Goal: Transaction & Acquisition: Download file/media

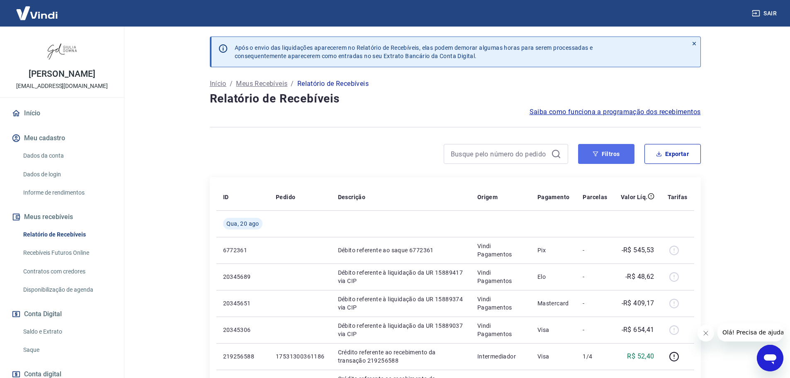
click at [597, 155] on icon "button" at bounding box center [595, 154] width 6 height 6
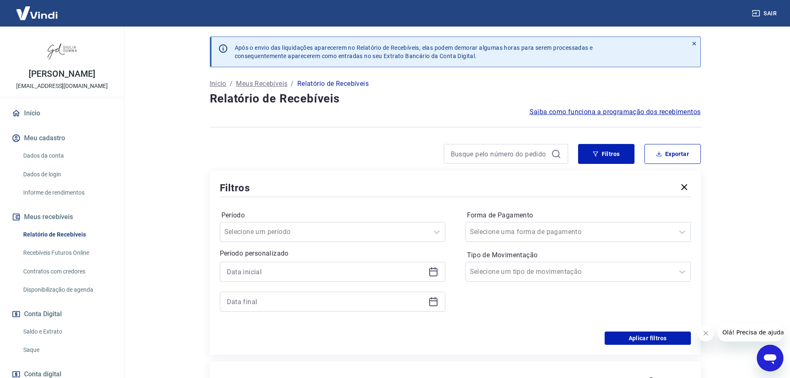
click at [429, 272] on icon at bounding box center [433, 272] width 10 height 10
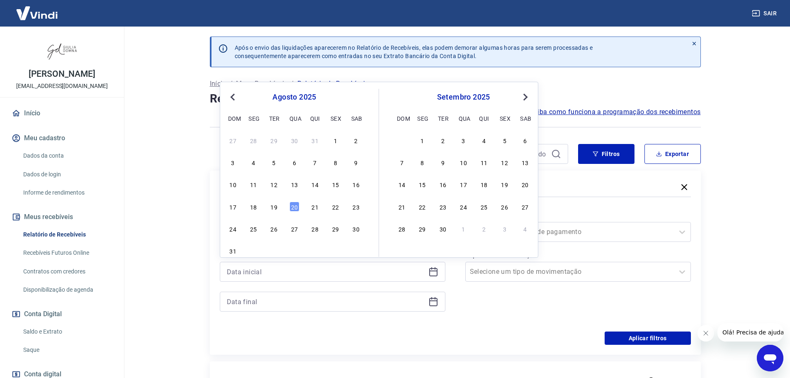
click at [293, 207] on div "20" at bounding box center [294, 206] width 10 height 10
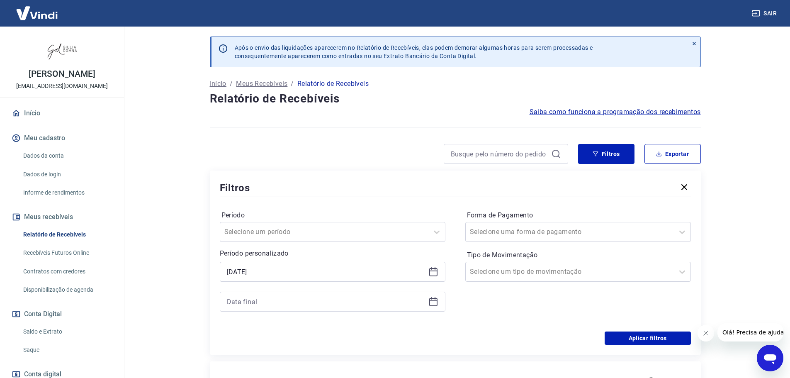
type input "[DATE]"
click at [433, 301] on icon at bounding box center [433, 300] width 8 height 1
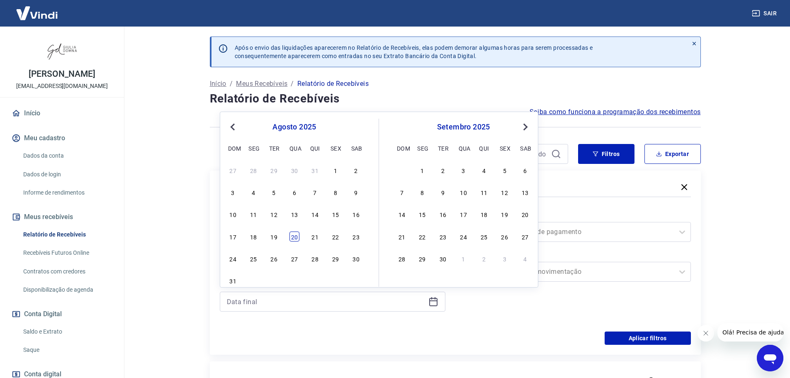
click at [294, 236] on div "20" at bounding box center [294, 236] width 10 height 10
click at [624, 332] on button "Aplicar filtros" at bounding box center [647, 337] width 86 height 13
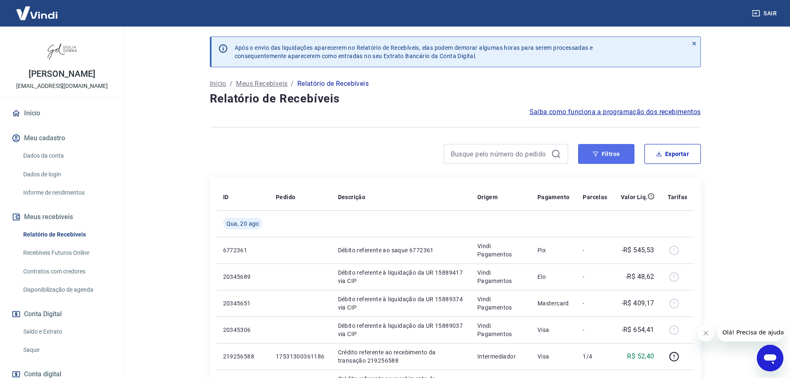
click at [603, 155] on button "Filtros" at bounding box center [606, 154] width 56 height 20
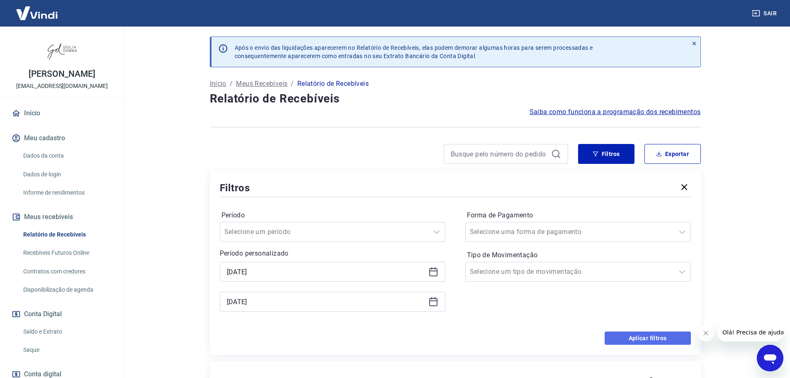
click at [621, 339] on button "Aplicar filtros" at bounding box center [647, 337] width 86 height 13
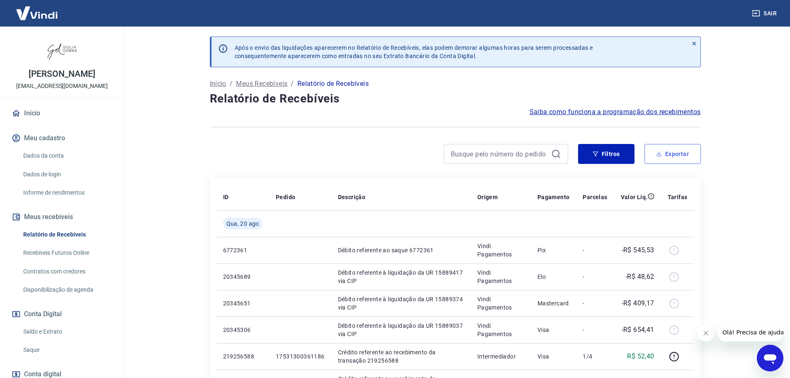
click at [675, 152] on button "Exportar" at bounding box center [672, 154] width 56 height 20
type input "[DATE]"
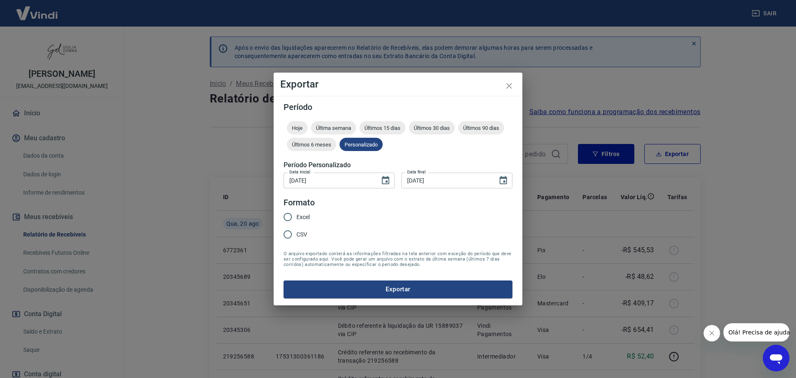
click at [286, 216] on input "Excel" at bounding box center [287, 216] width 17 height 17
radio input "true"
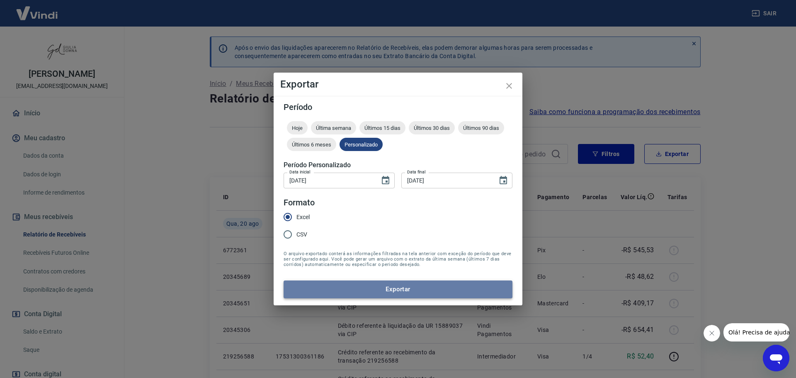
click at [430, 293] on button "Exportar" at bounding box center [398, 288] width 229 height 17
